Goal: Transaction & Acquisition: Purchase product/service

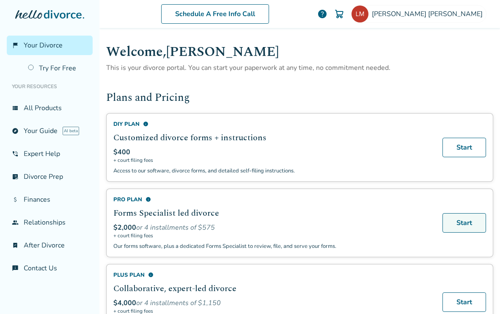
click at [452, 222] on link "Start" at bounding box center [465, 222] width 44 height 19
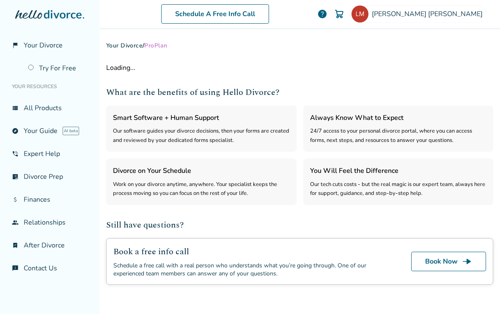
select select "***"
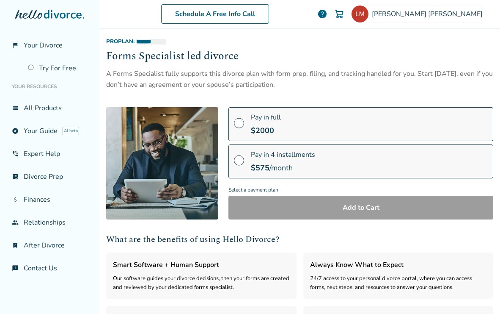
scroll to position [8, 0]
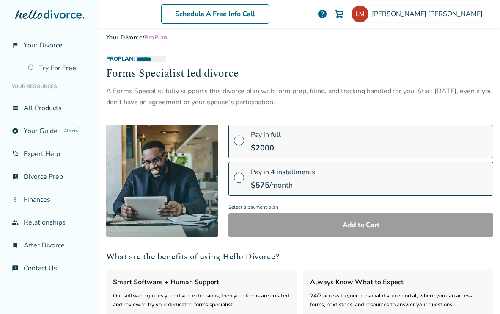
click at [239, 140] on span at bounding box center [239, 143] width 10 height 9
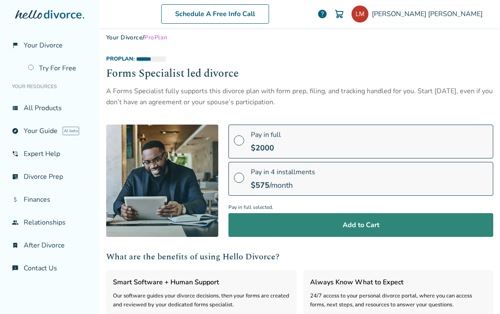
click at [280, 233] on button "Add to Cart" at bounding box center [361, 225] width 265 height 24
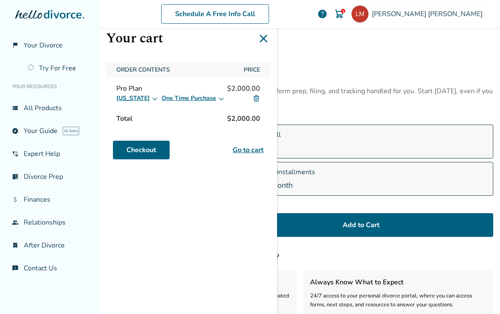
click at [219, 98] on icon at bounding box center [221, 98] width 5 height 3
click at [153, 98] on icon at bounding box center [155, 98] width 5 height 3
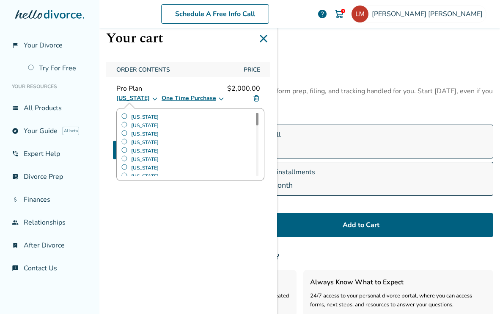
click at [121, 236] on div "Your cart Order Contents Price Pro Plan $2,000.00 California Alabama Alaska Ari…" at bounding box center [188, 157] width 178 height 314
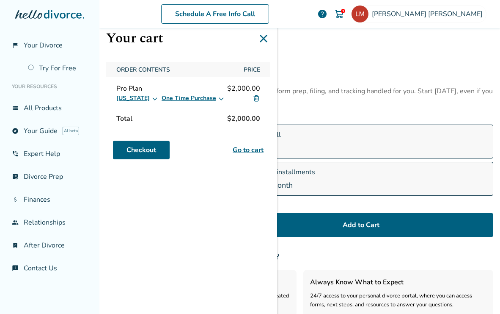
click at [346, 137] on label "Pay in full $ 2000" at bounding box center [361, 141] width 265 height 34
click at [261, 38] on icon at bounding box center [264, 39] width 14 height 14
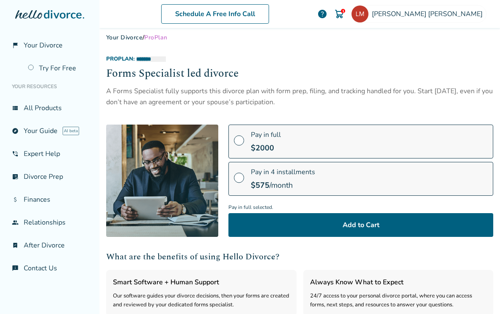
click at [344, 12] on img at bounding box center [339, 14] width 10 height 10
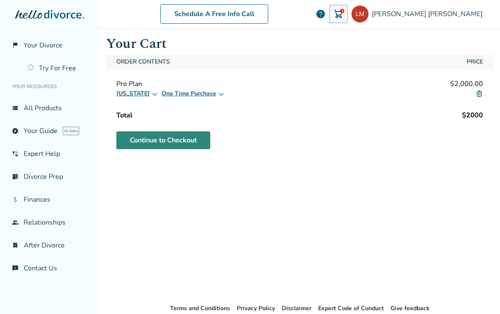
click at [170, 137] on link "Continue to Checkout" at bounding box center [163, 140] width 94 height 18
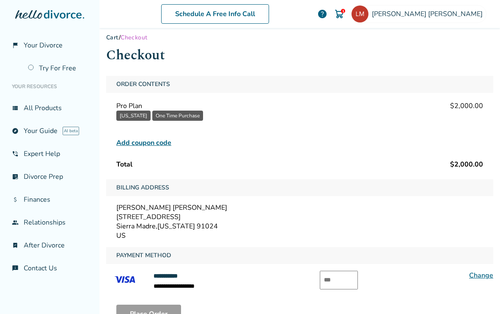
click at [165, 140] on span "Add coupon code" at bounding box center [143, 143] width 55 height 10
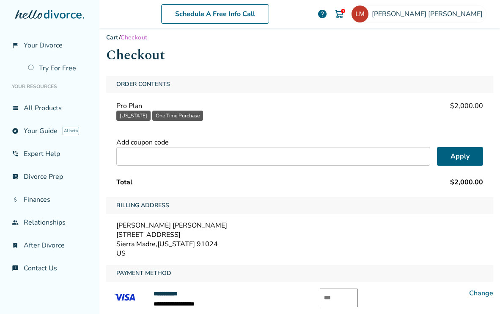
click at [175, 149] on input "text" at bounding box center [273, 156] width 314 height 19
paste input "******"
type input "******"
click at [465, 161] on button "Apply" at bounding box center [460, 156] width 46 height 19
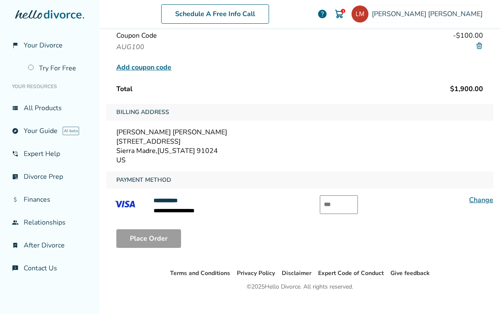
scroll to position [120, 0]
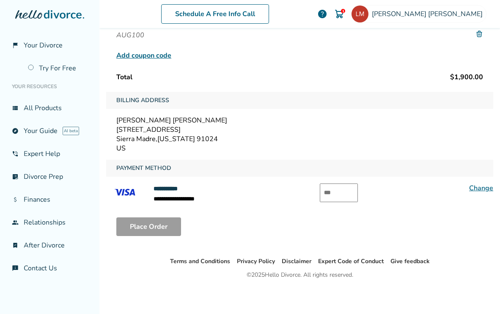
click at [345, 195] on input "text" at bounding box center [339, 192] width 38 height 19
type input "***"
click at [334, 223] on div "Place Order" at bounding box center [299, 226] width 387 height 32
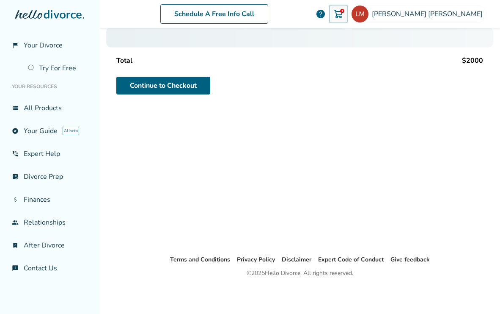
scroll to position [57, 0]
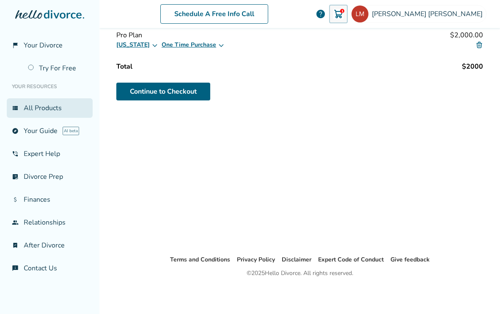
click at [57, 109] on link "view_list All Products" at bounding box center [50, 107] width 86 height 19
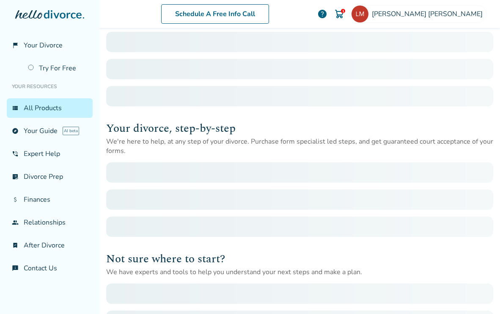
scroll to position [41, 0]
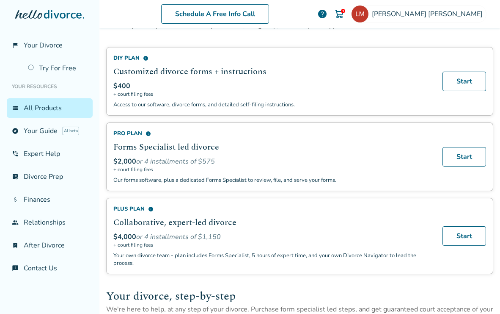
click at [135, 133] on div "Pro Plan info" at bounding box center [272, 133] width 319 height 8
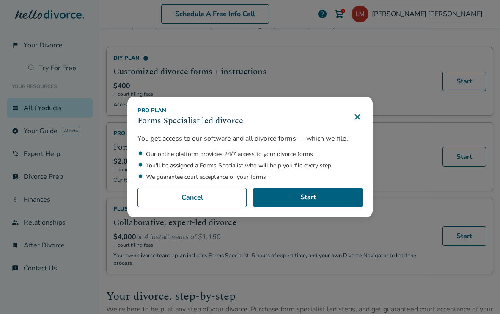
click at [359, 116] on icon at bounding box center [358, 117] width 10 height 10
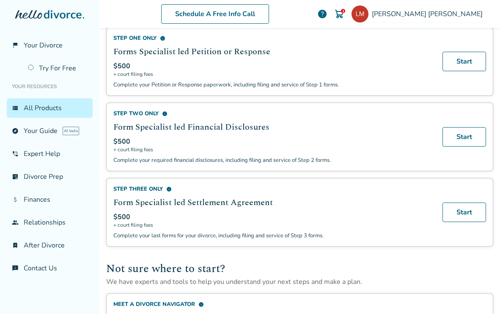
scroll to position [347, 0]
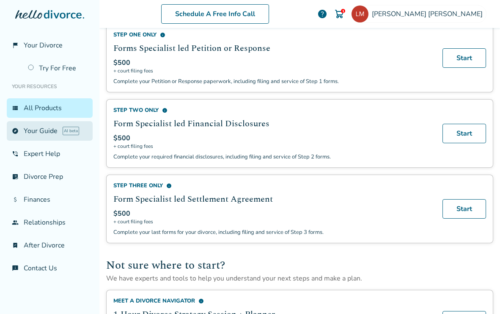
click at [45, 129] on link "explore Your Guide AI beta" at bounding box center [50, 130] width 86 height 19
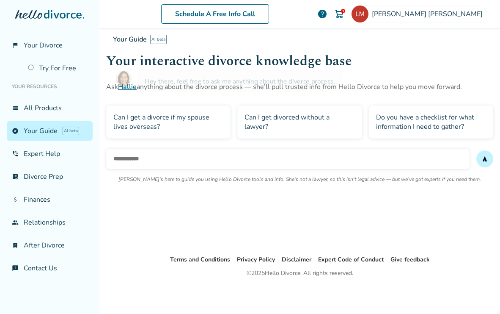
scroll to position [41, 0]
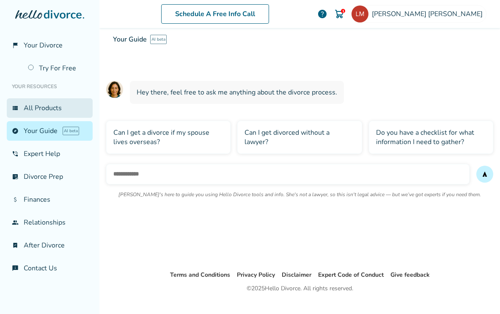
click at [47, 105] on link "view_list All Products" at bounding box center [50, 107] width 86 height 19
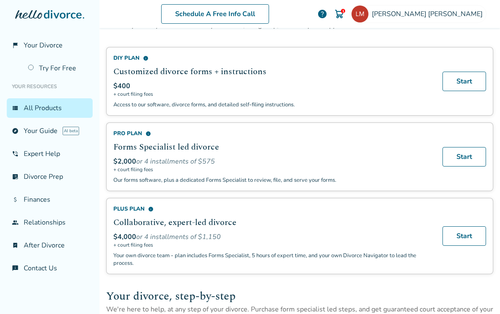
click at [146, 133] on span "info" at bounding box center [149, 134] width 6 height 6
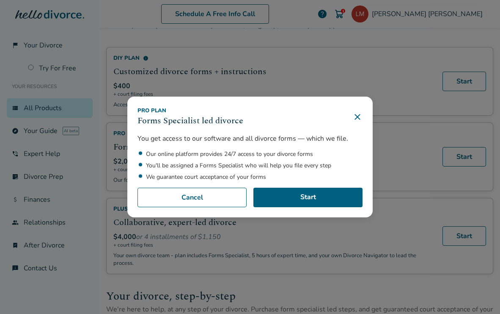
click at [355, 121] on icon at bounding box center [358, 117] width 10 height 10
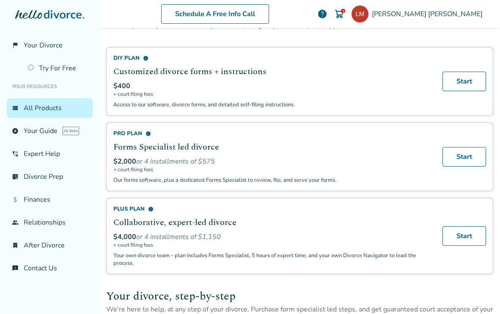
click at [344, 14] on img at bounding box center [339, 14] width 10 height 10
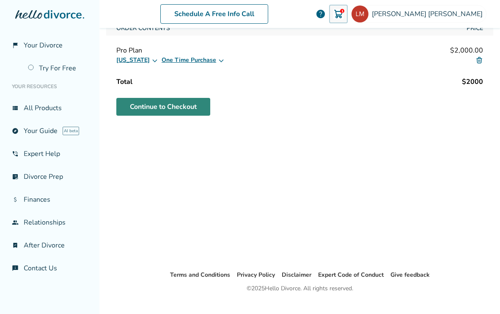
click at [186, 107] on link "Continue to Checkout" at bounding box center [163, 107] width 94 height 18
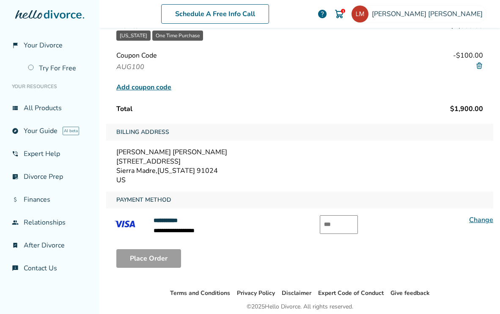
scroll to position [120, 0]
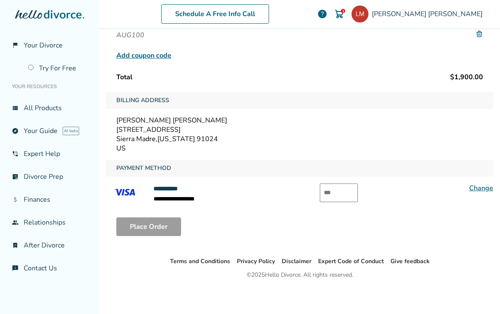
click at [328, 15] on span "help" at bounding box center [322, 14] width 10 height 10
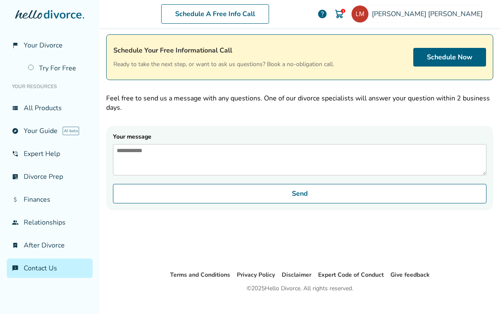
click at [204, 279] on li "Terms and Conditions" at bounding box center [200, 275] width 60 height 10
click at [209, 275] on link "Terms and Conditions" at bounding box center [200, 274] width 60 height 8
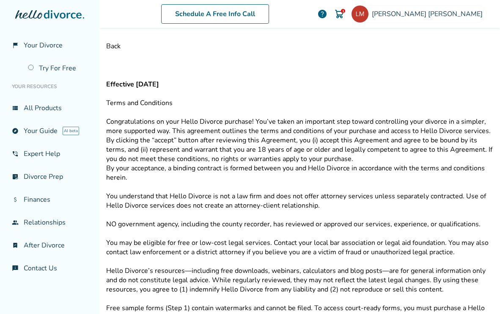
click at [345, 13] on div "1" at bounding box center [343, 11] width 4 height 4
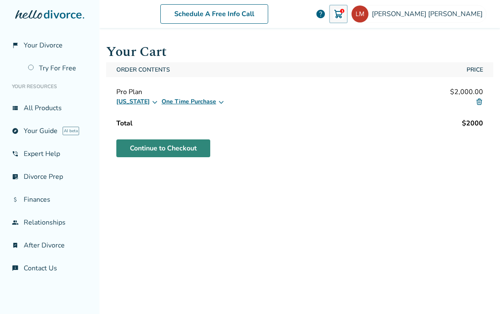
click at [197, 146] on link "Continue to Checkout" at bounding box center [163, 148] width 94 height 18
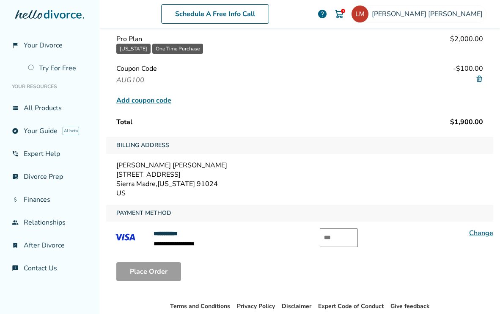
scroll to position [82, 0]
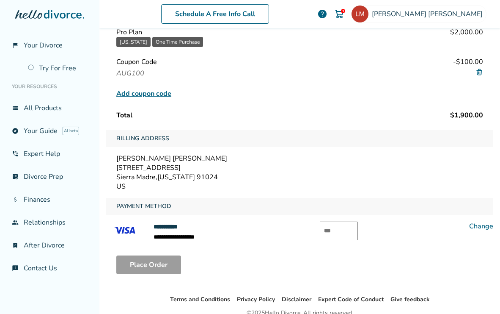
click at [331, 229] on input "text" at bounding box center [339, 230] width 38 height 19
type input "***"
click at [260, 262] on div "Place Order" at bounding box center [299, 264] width 387 height 32
click at [152, 262] on button "Place Order" at bounding box center [148, 264] width 65 height 19
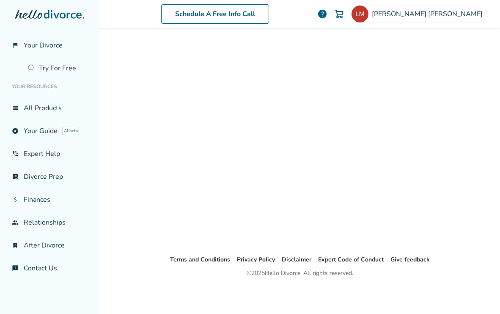
scroll to position [41, 0]
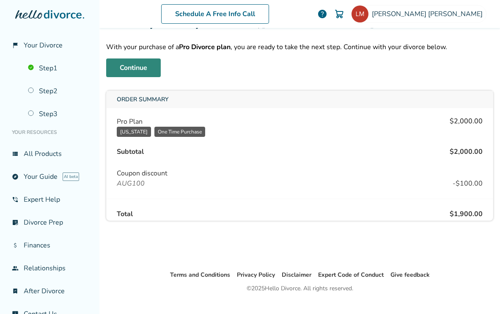
click at [157, 72] on link "Continue" at bounding box center [133, 67] width 55 height 19
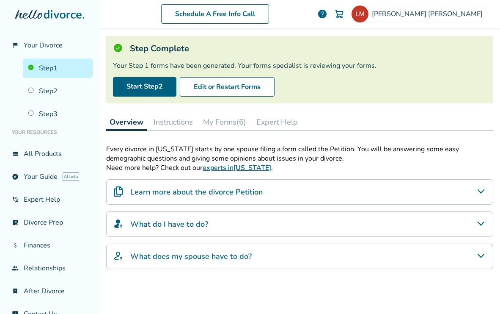
scroll to position [48, 0]
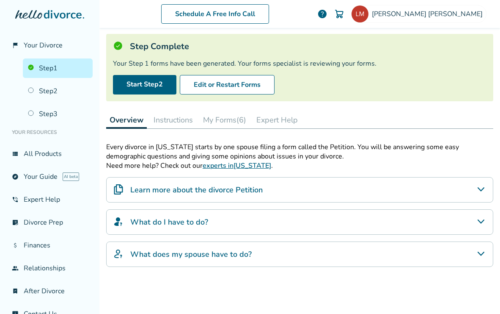
click at [332, 185] on div "Learn more about the divorce Petition" at bounding box center [299, 189] width 387 height 25
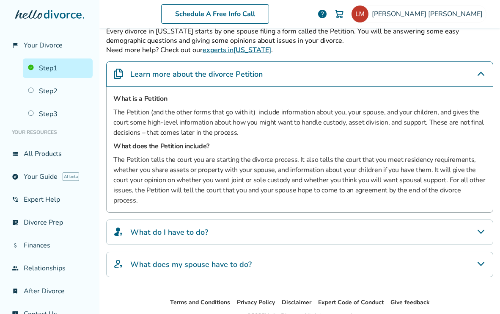
scroll to position [181, 0]
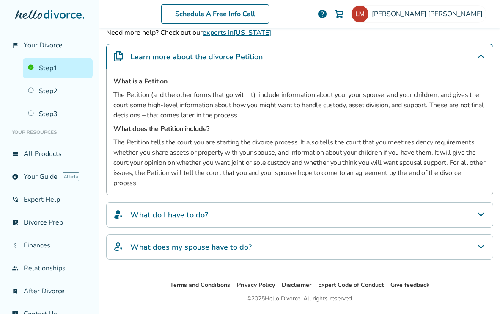
click at [321, 206] on div "What do I have to do?" at bounding box center [299, 214] width 387 height 25
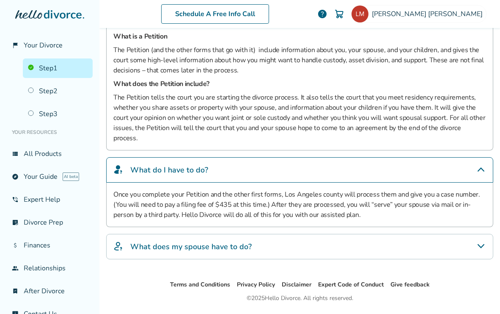
scroll to position [227, 0]
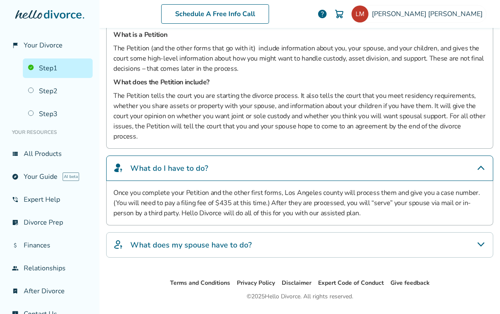
click at [314, 232] on div "What does my spouse have to do?" at bounding box center [299, 244] width 387 height 25
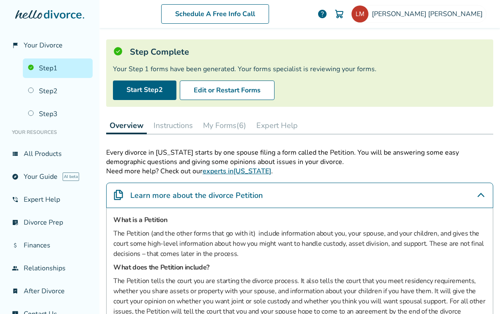
scroll to position [0, 0]
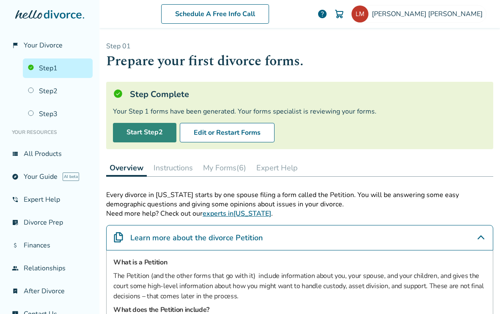
click at [152, 135] on link "Start Step 2" at bounding box center [144, 132] width 63 height 19
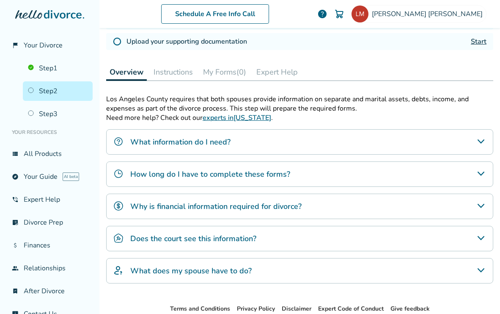
scroll to position [214, 0]
click at [250, 203] on h4 "Why is financial information required for divorce?" at bounding box center [215, 205] width 171 height 11
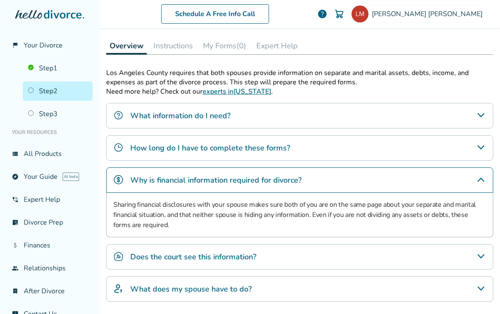
scroll to position [241, 0]
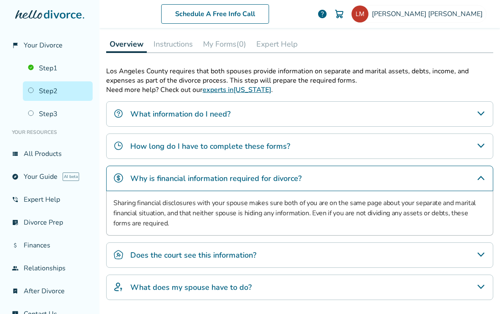
click at [250, 255] on h4 "Does the court see this information?" at bounding box center [193, 254] width 126 height 11
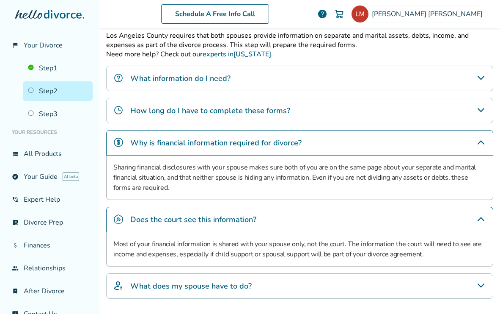
scroll to position [279, 0]
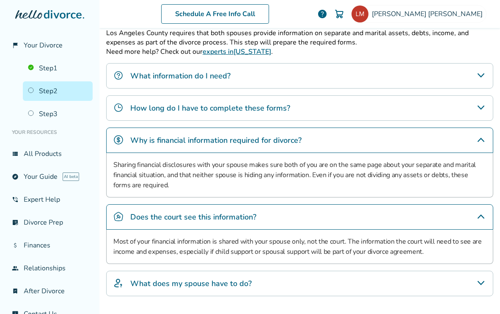
click at [242, 281] on h4 "What does my spouse have to do?" at bounding box center [190, 283] width 121 height 11
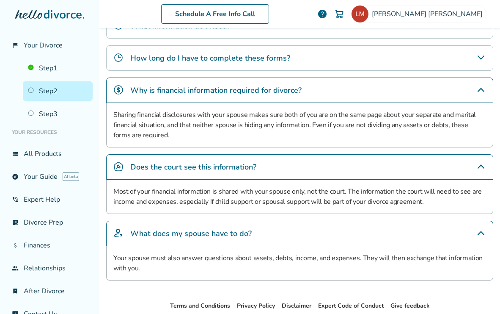
scroll to position [0, 0]
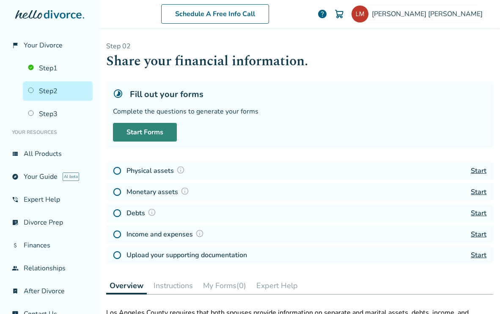
click at [156, 134] on link "Start Forms" at bounding box center [145, 132] width 64 height 19
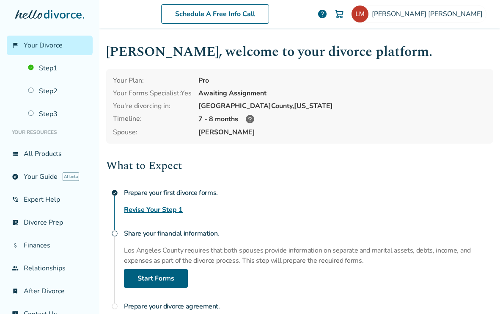
click at [252, 117] on icon at bounding box center [250, 119] width 8 height 8
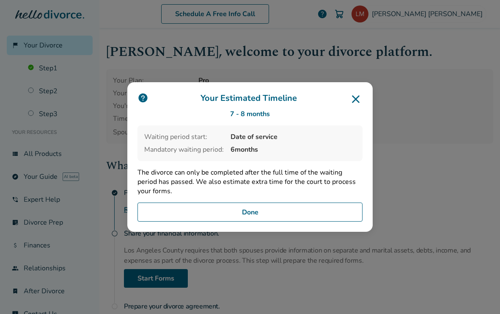
click at [355, 102] on icon at bounding box center [356, 99] width 14 height 14
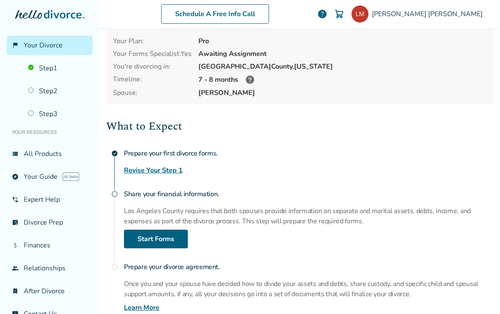
scroll to position [48, 0]
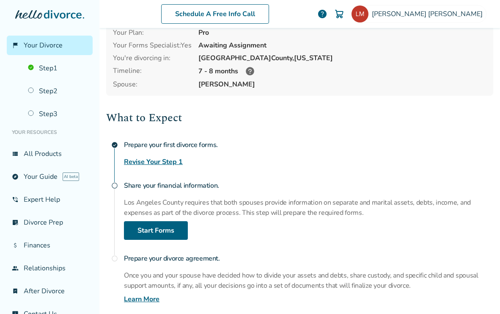
click at [170, 159] on link "Revise Your Step 1" at bounding box center [153, 162] width 59 height 10
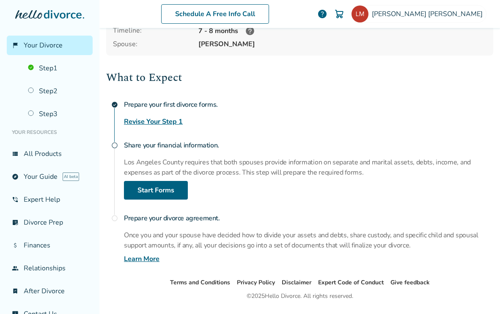
scroll to position [91, 0]
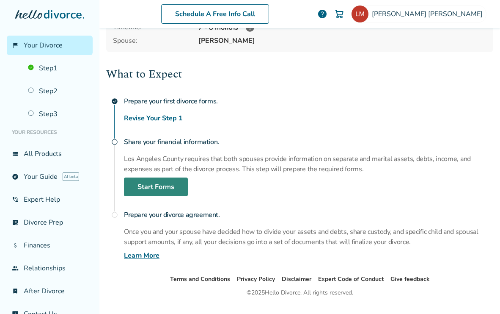
click at [174, 184] on link "Start Forms" at bounding box center [156, 186] width 64 height 19
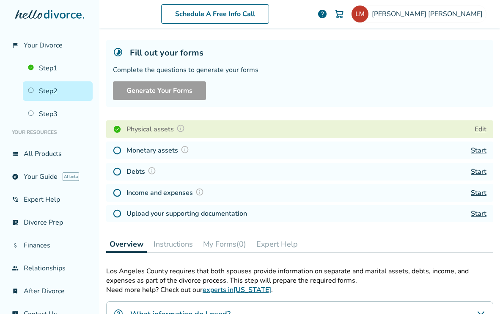
click at [483, 147] on link "Start" at bounding box center [479, 150] width 16 height 9
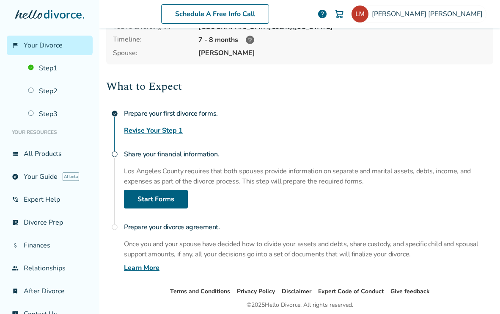
scroll to position [110, 0]
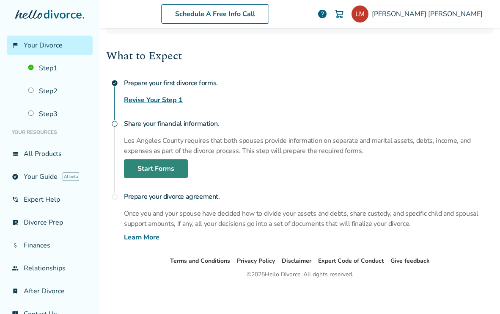
click at [179, 167] on link "Start Forms" at bounding box center [156, 168] width 64 height 19
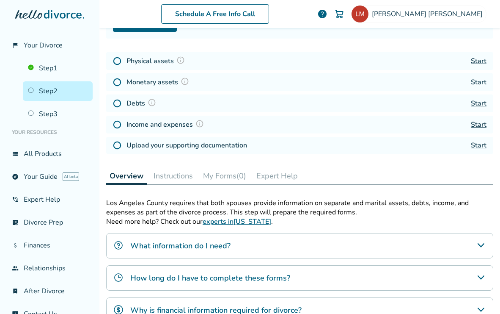
scroll to position [41, 0]
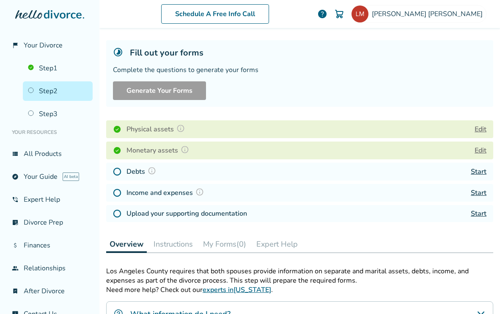
click at [478, 168] on link "Start" at bounding box center [479, 171] width 16 height 9
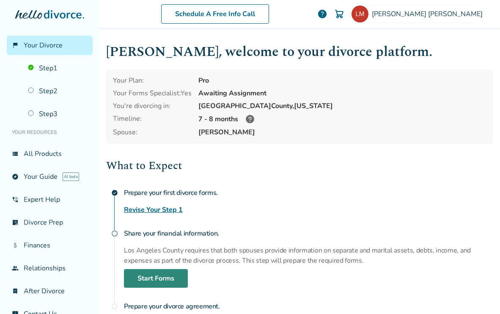
click at [163, 274] on link "Start Forms" at bounding box center [156, 278] width 64 height 19
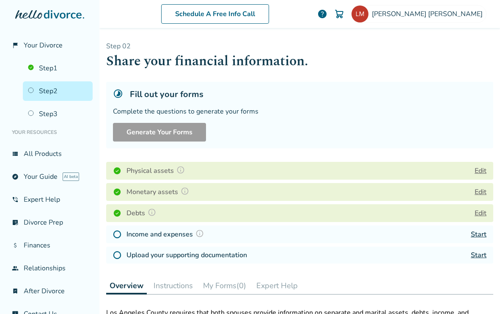
click at [477, 211] on button "Edit" at bounding box center [481, 213] width 12 height 10
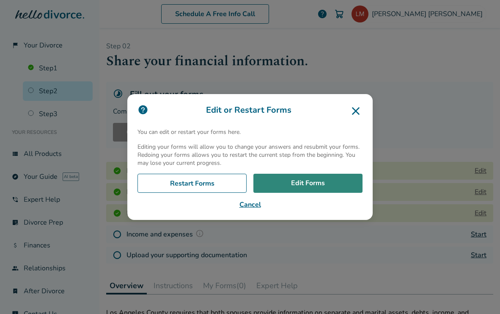
click at [319, 185] on link "Edit Forms" at bounding box center [307, 183] width 109 height 19
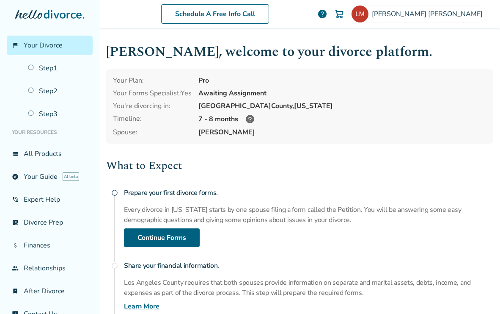
scroll to position [46, 0]
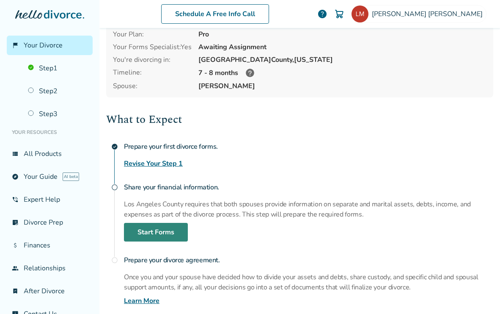
click at [166, 229] on link "Start Forms" at bounding box center [156, 232] width 64 height 19
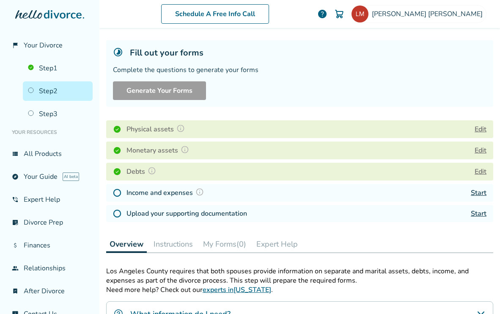
click at [482, 191] on link "Start" at bounding box center [479, 192] width 16 height 9
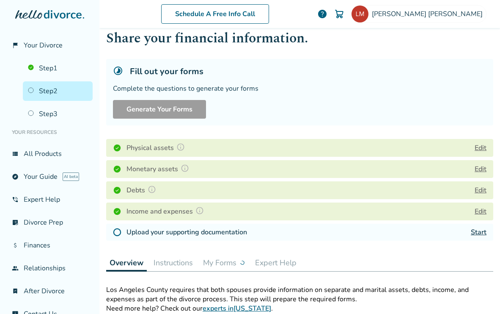
scroll to position [52, 0]
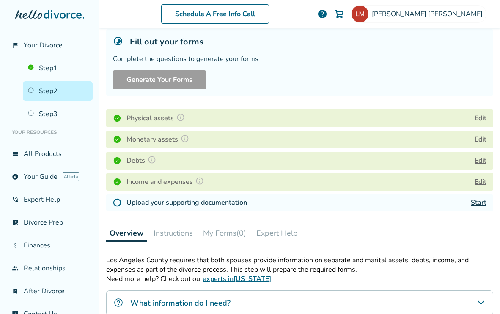
click at [482, 201] on link "Start" at bounding box center [479, 202] width 16 height 9
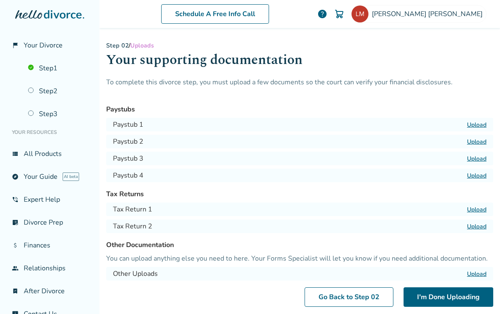
click at [473, 123] on label "Upload" at bounding box center [476, 125] width 19 height 8
click at [0, 0] on input "Upload" at bounding box center [0, 0] width 0 height 0
click at [479, 127] on label "Upload" at bounding box center [476, 125] width 19 height 8
click at [0, 0] on input "Upload" at bounding box center [0, 0] width 0 height 0
click at [478, 141] on label "Upload" at bounding box center [476, 142] width 19 height 8
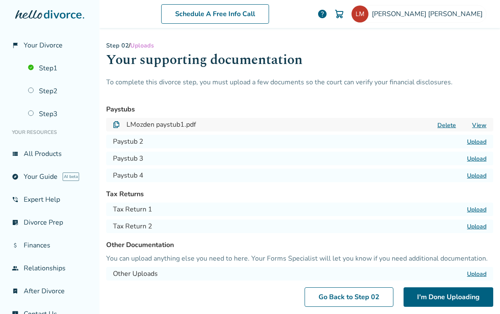
click at [0, 0] on input "Upload" at bounding box center [0, 0] width 0 height 0
click at [471, 208] on label "Upload" at bounding box center [476, 209] width 19 height 8
click at [0, 0] on input "Upload" at bounding box center [0, 0] width 0 height 0
click at [479, 226] on label "Upload" at bounding box center [476, 226] width 19 height 8
click at [0, 0] on input "Upload" at bounding box center [0, 0] width 0 height 0
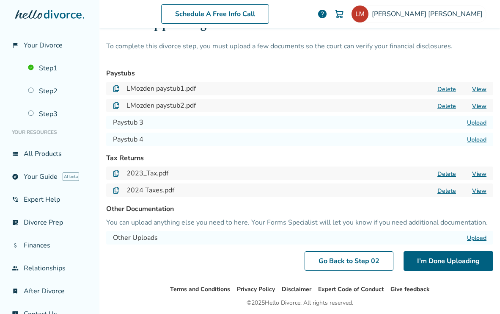
scroll to position [37, 0]
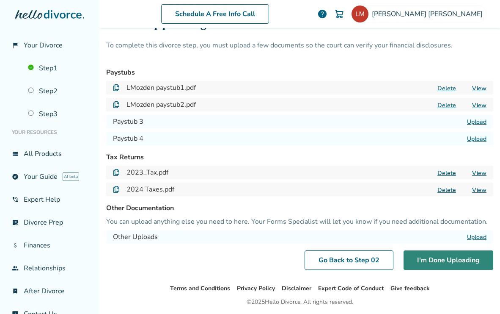
click at [437, 262] on button "I'm Done Uploading" at bounding box center [449, 259] width 90 height 19
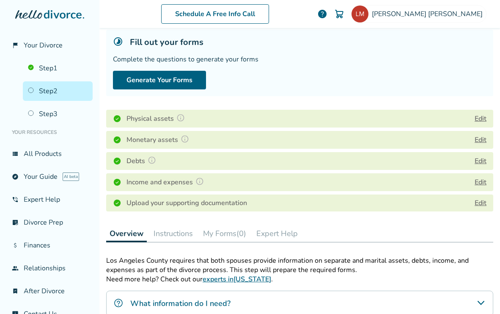
scroll to position [62, 0]
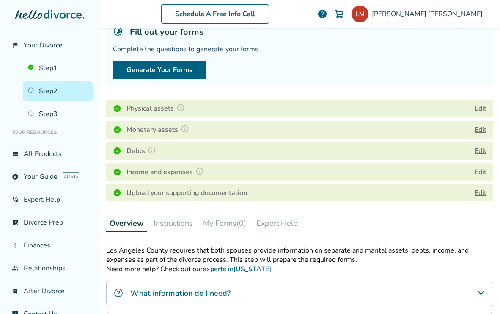
click at [182, 79] on div "Fill out your forms Complete the questions to generate your forms Generate Your…" at bounding box center [299, 52] width 387 height 66
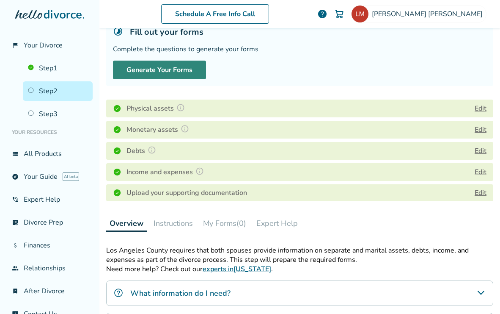
click at [189, 68] on button "Generate Your Forms" at bounding box center [159, 70] width 93 height 19
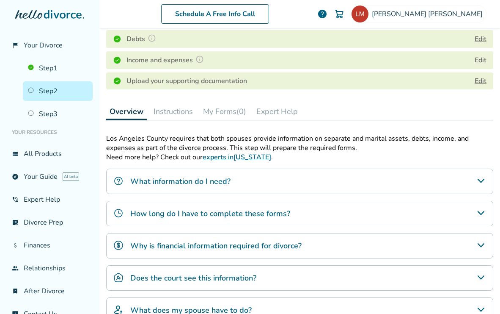
scroll to position [196, 0]
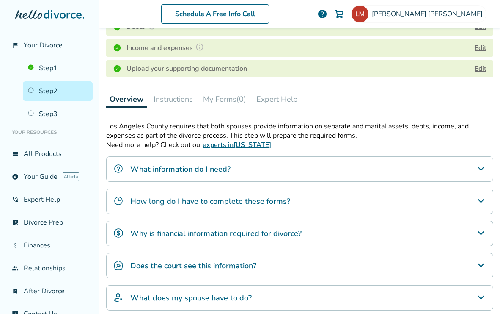
click at [184, 99] on button "Instructions" at bounding box center [173, 99] width 46 height 17
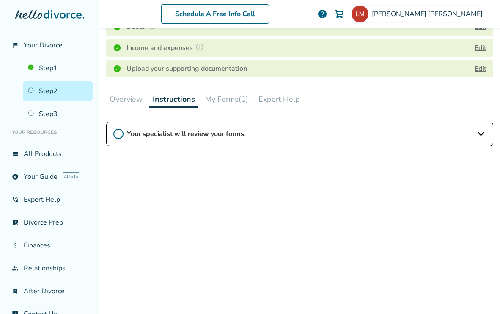
click at [243, 138] on div "Your specialist will review your forms." at bounding box center [299, 133] width 387 height 25
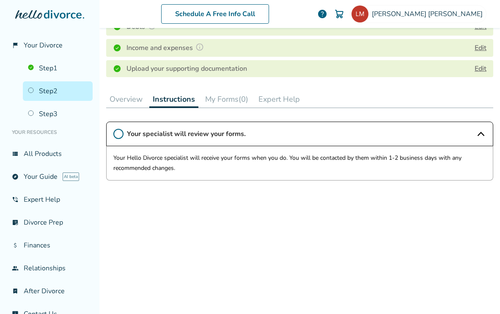
click at [230, 102] on button "My Forms (0)" at bounding box center [227, 99] width 50 height 17
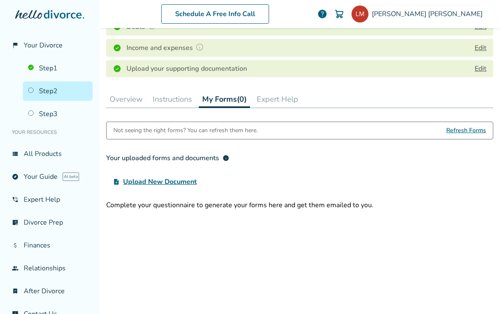
click at [275, 100] on button "Expert Help" at bounding box center [277, 99] width 48 height 17
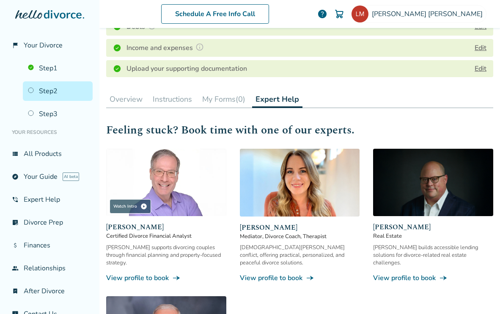
click at [126, 99] on button "Overview" at bounding box center [126, 99] width 40 height 17
